Goal: Task Accomplishment & Management: Use online tool/utility

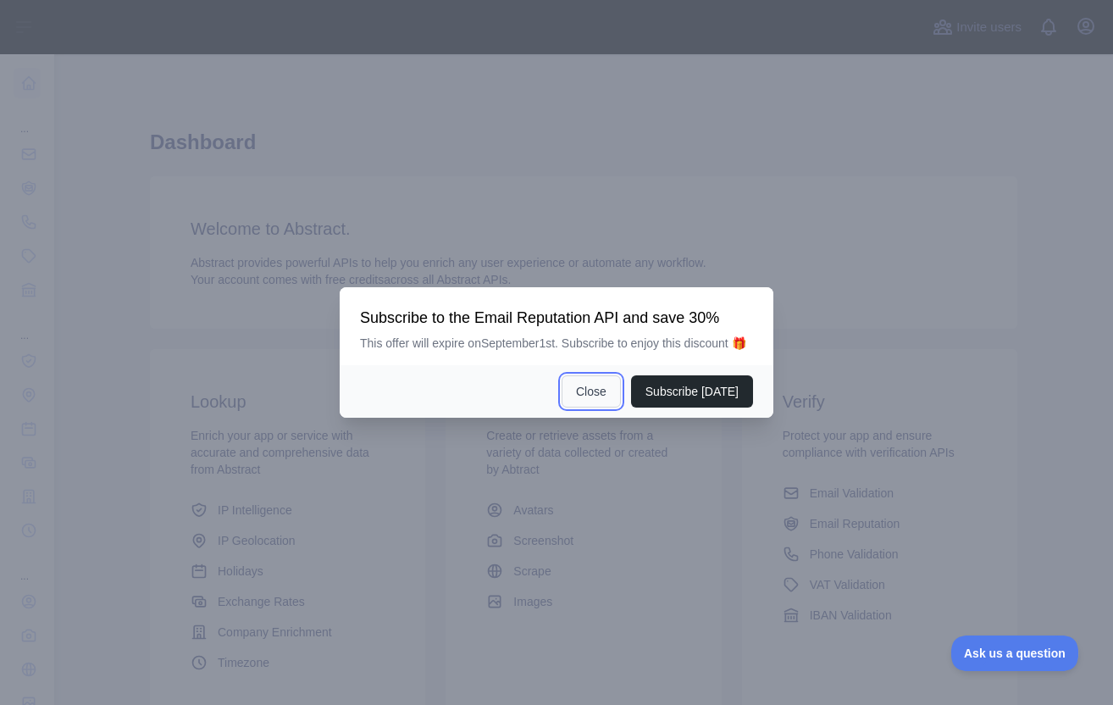
click at [606, 404] on button "Close" at bounding box center [591, 391] width 59 height 32
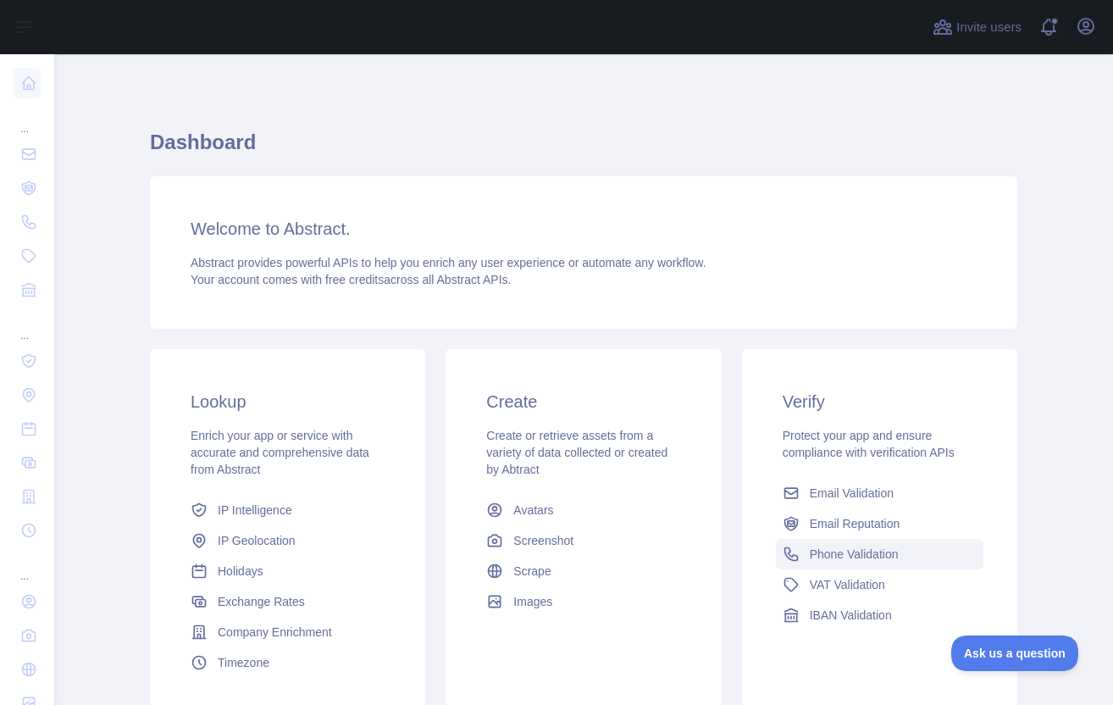
click at [810, 552] on span "Phone Validation" at bounding box center [854, 554] width 89 height 17
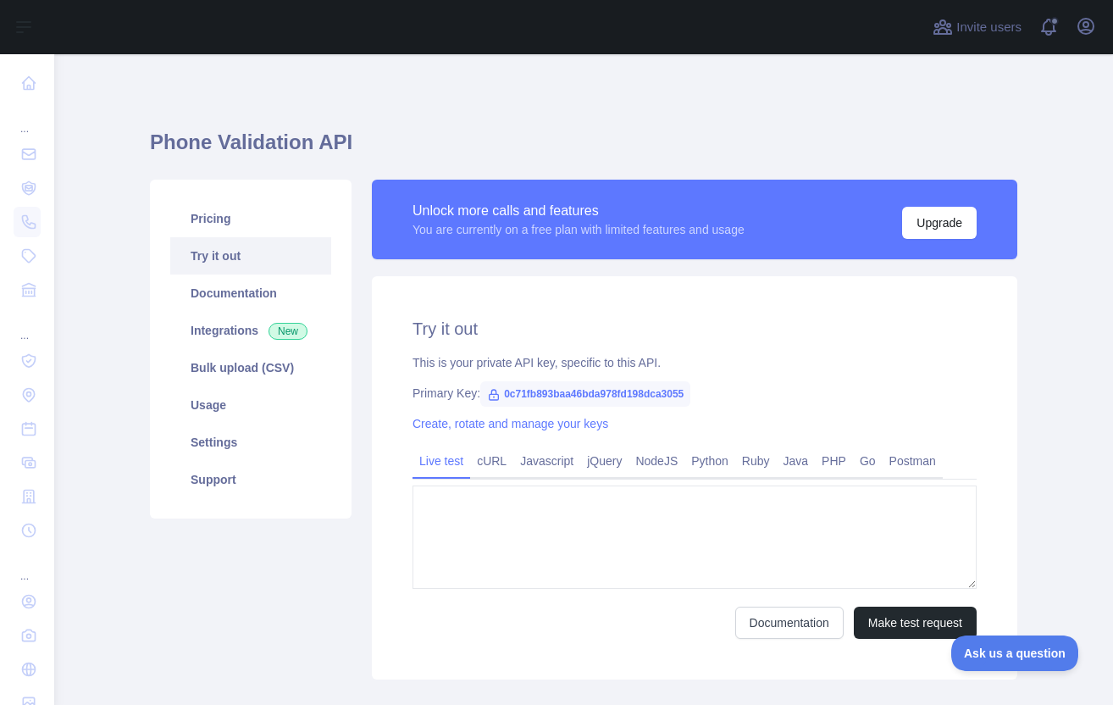
type textarea "**********"
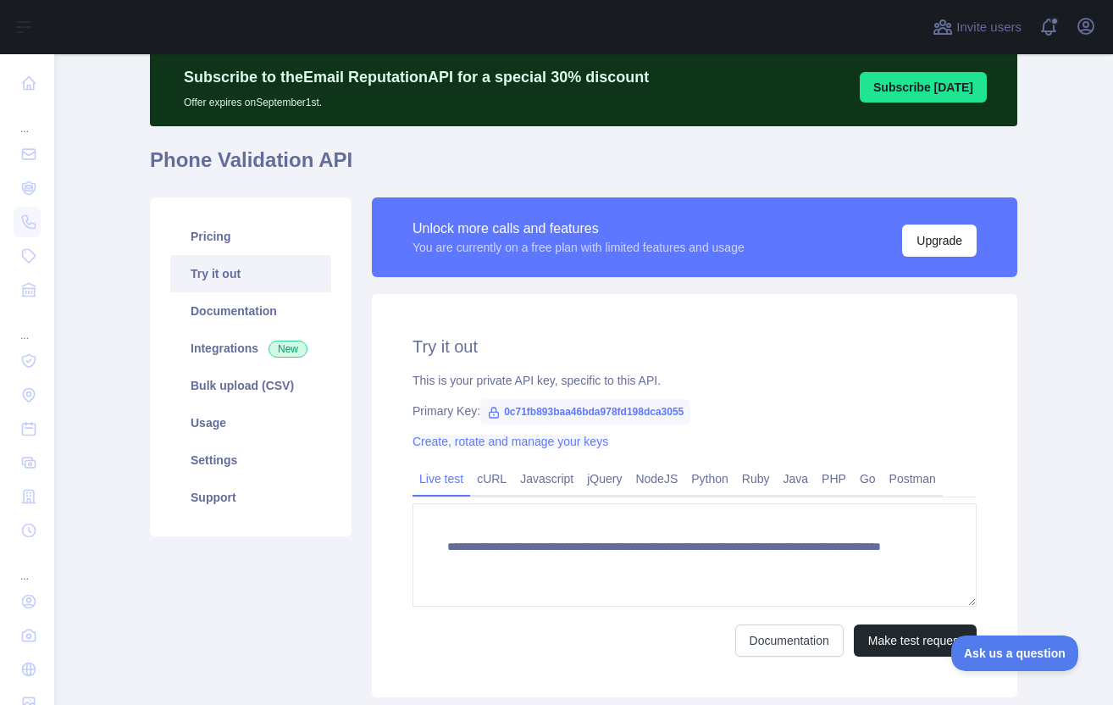
scroll to position [63, 0]
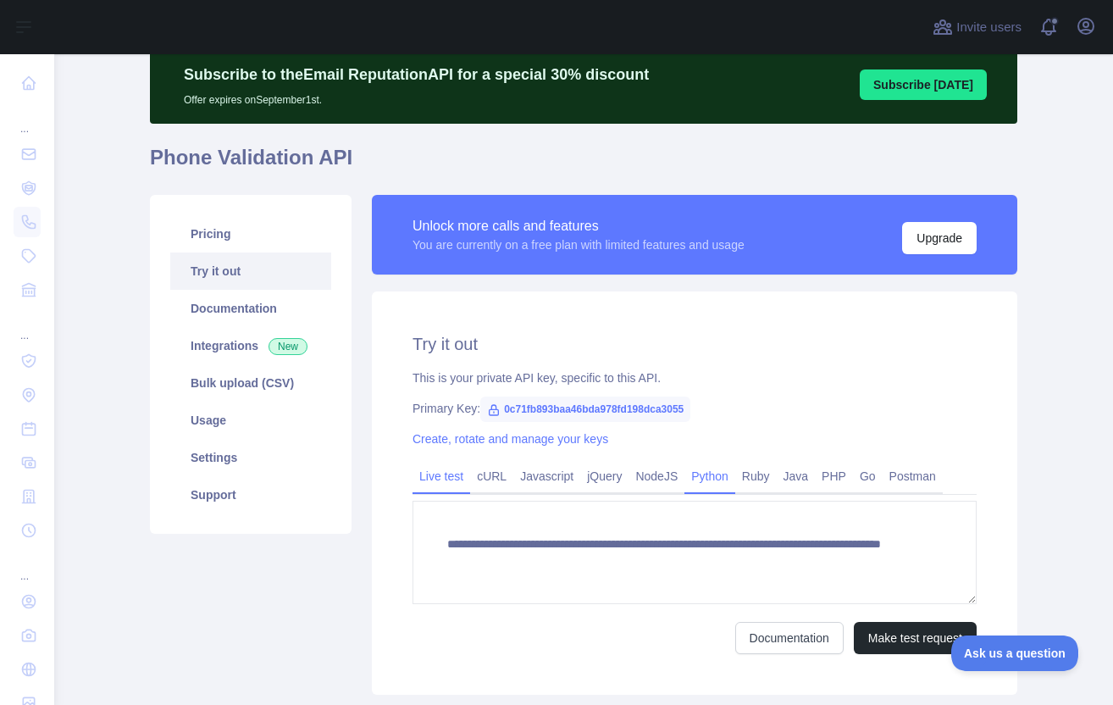
click at [724, 479] on link "Python" at bounding box center [710, 476] width 51 height 27
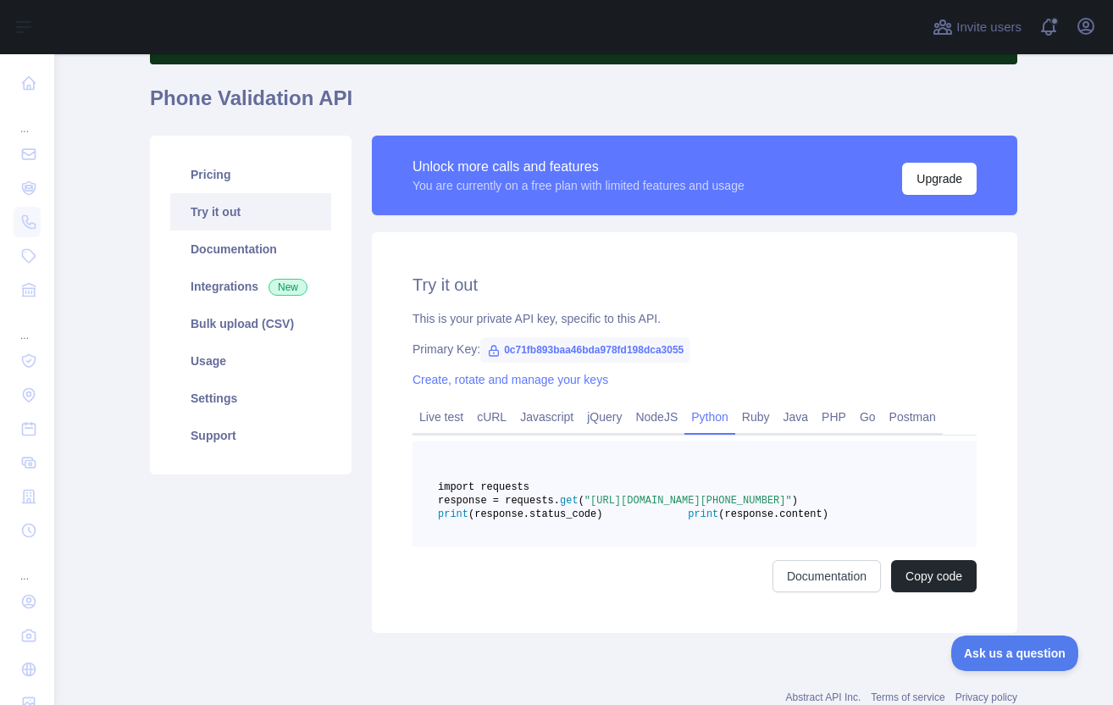
scroll to position [216, 0]
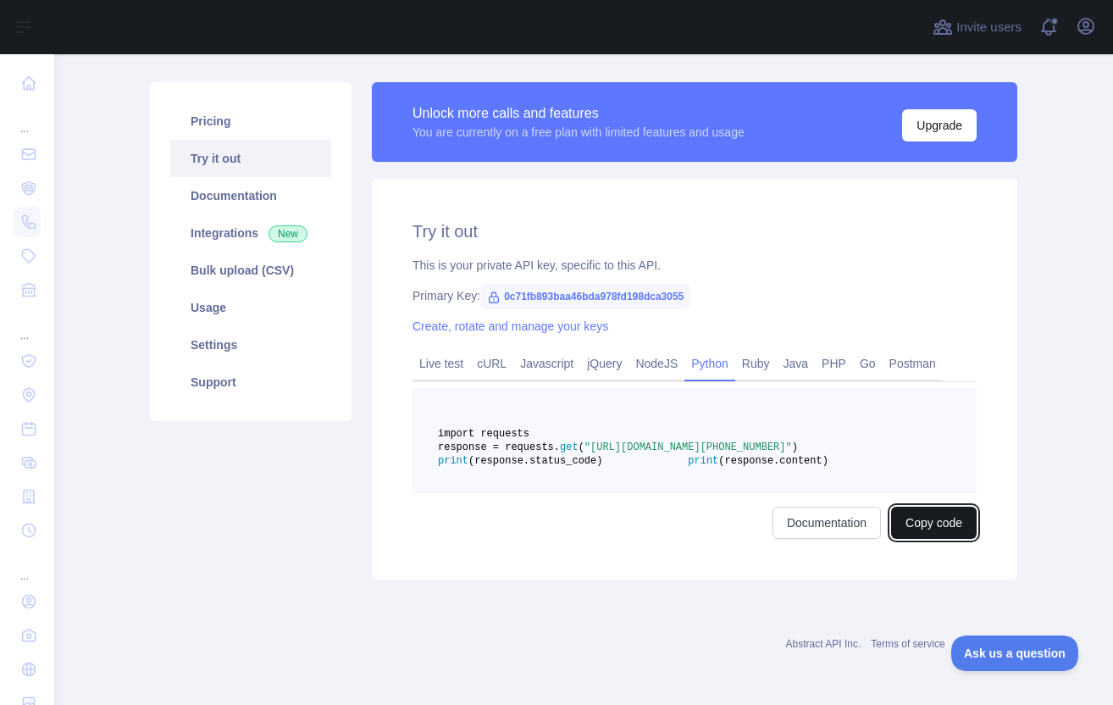
click at [900, 522] on button "Copy code" at bounding box center [934, 523] width 86 height 32
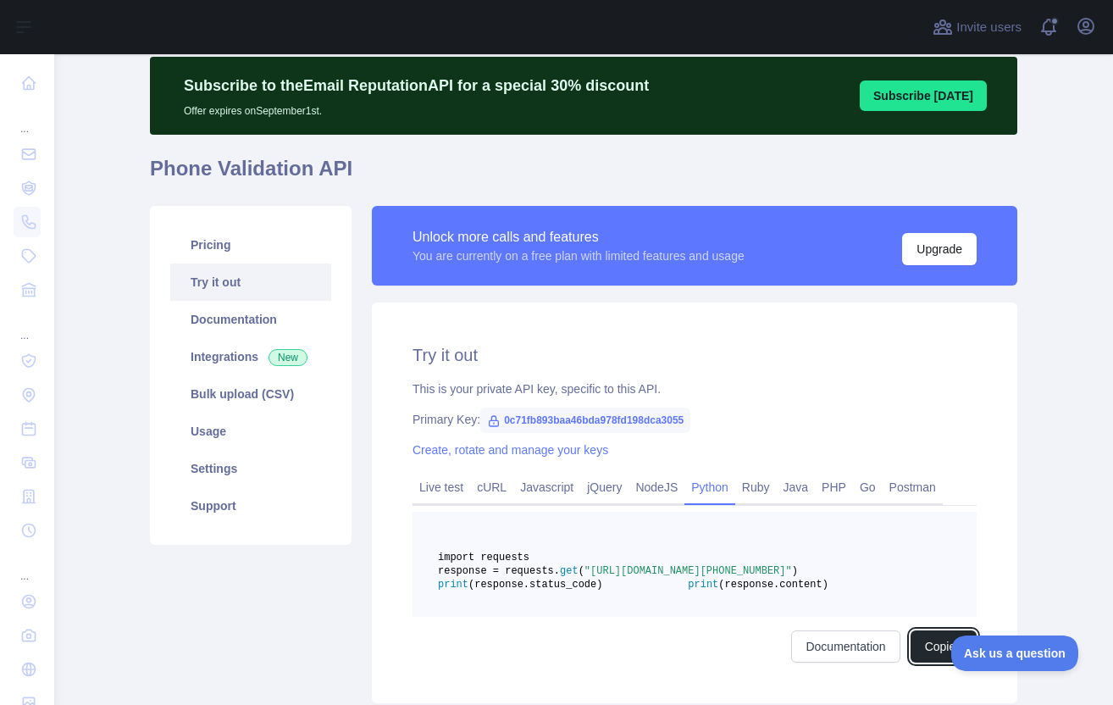
scroll to position [0, 0]
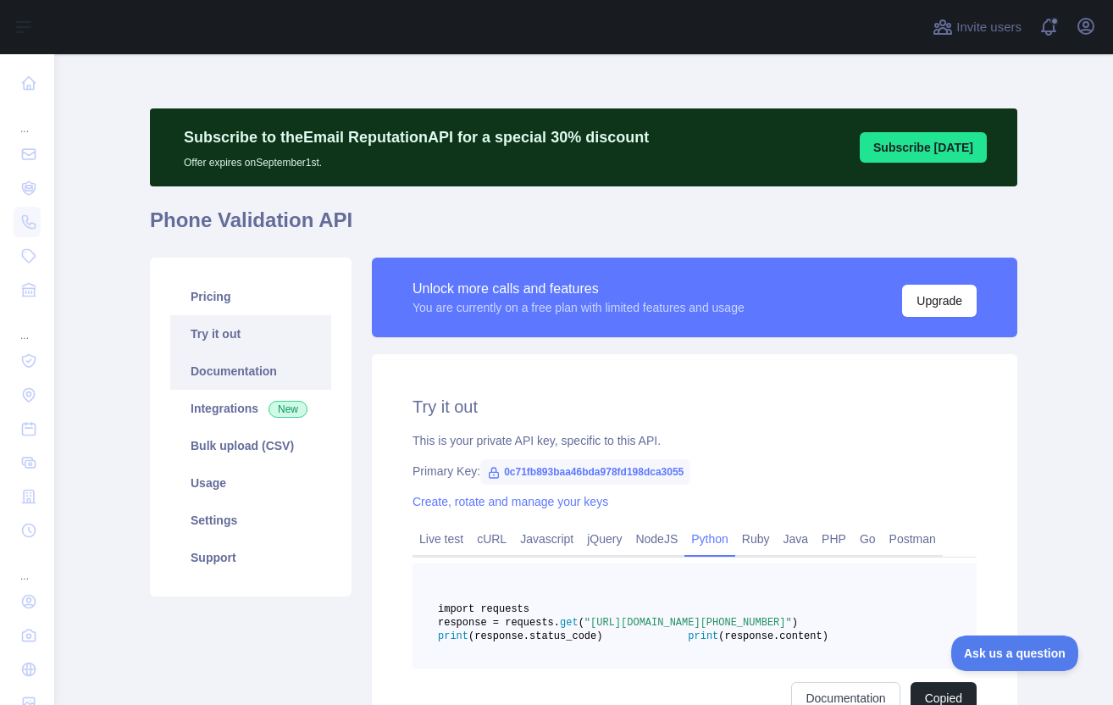
click at [261, 357] on link "Documentation" at bounding box center [250, 370] width 161 height 37
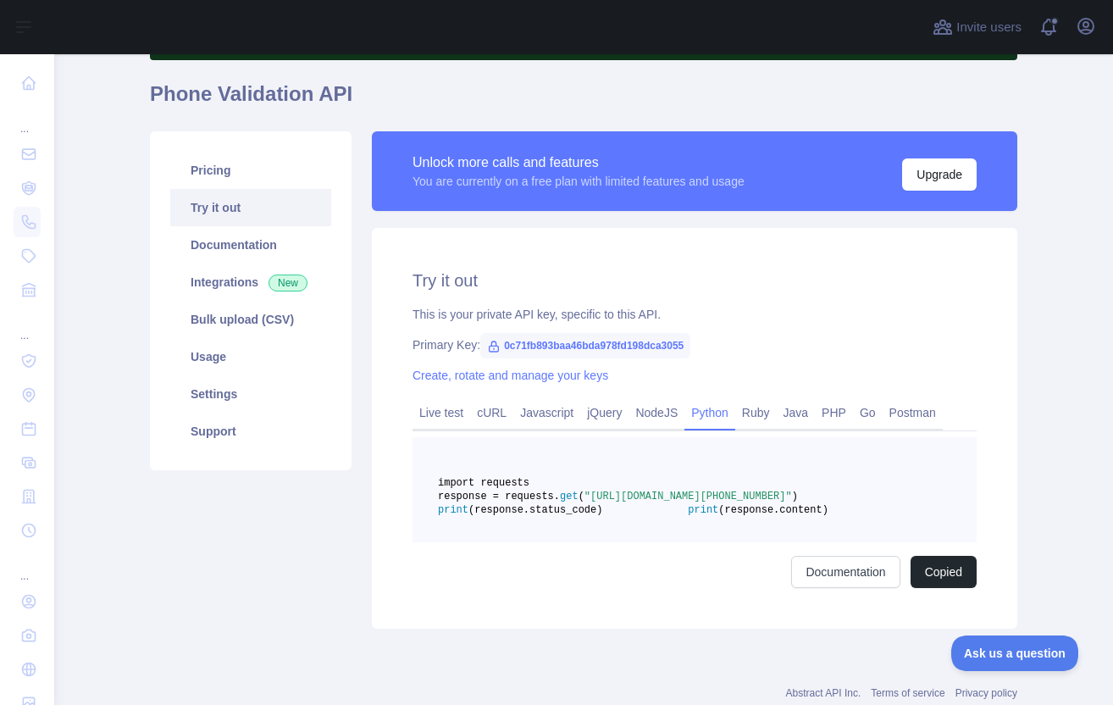
scroll to position [216, 0]
